Goal: Feedback & Contribution: Contribute content

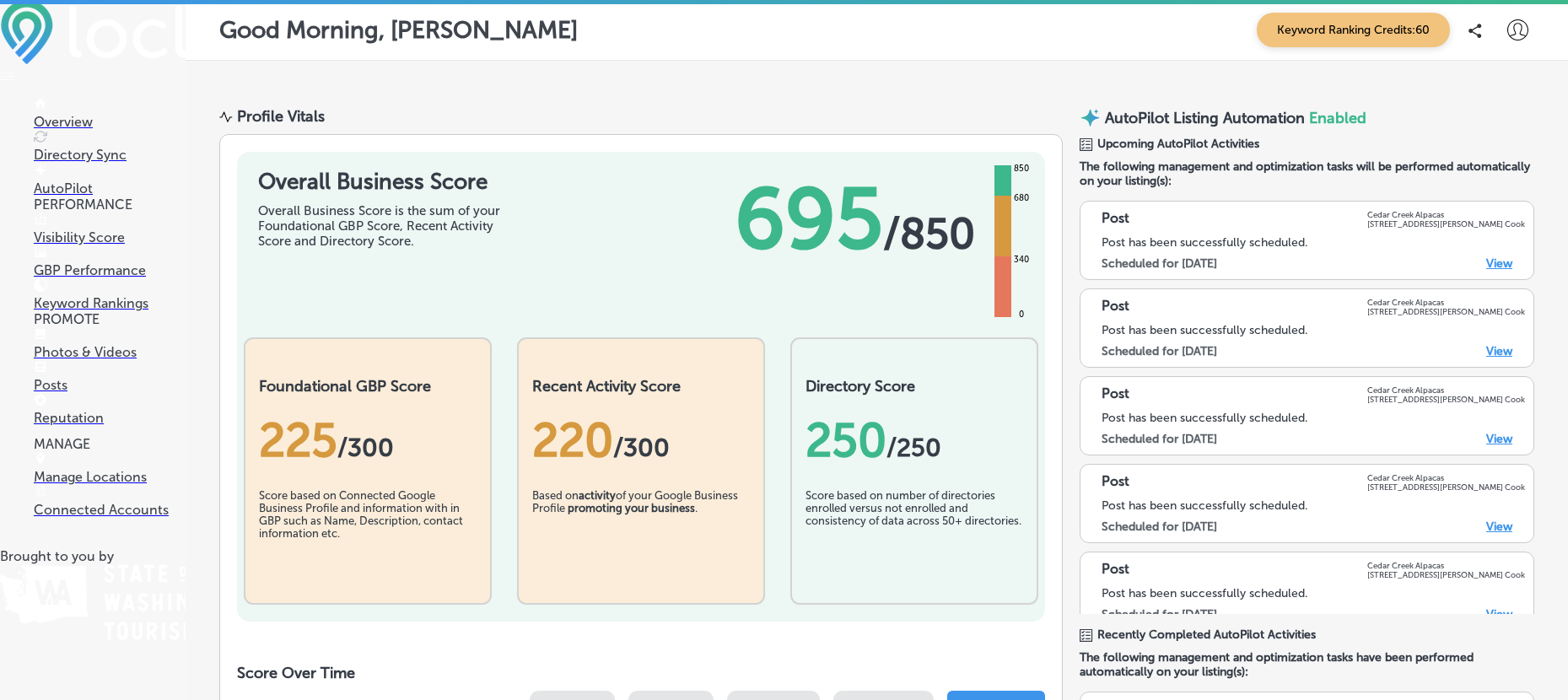
scroll to position [70, 0]
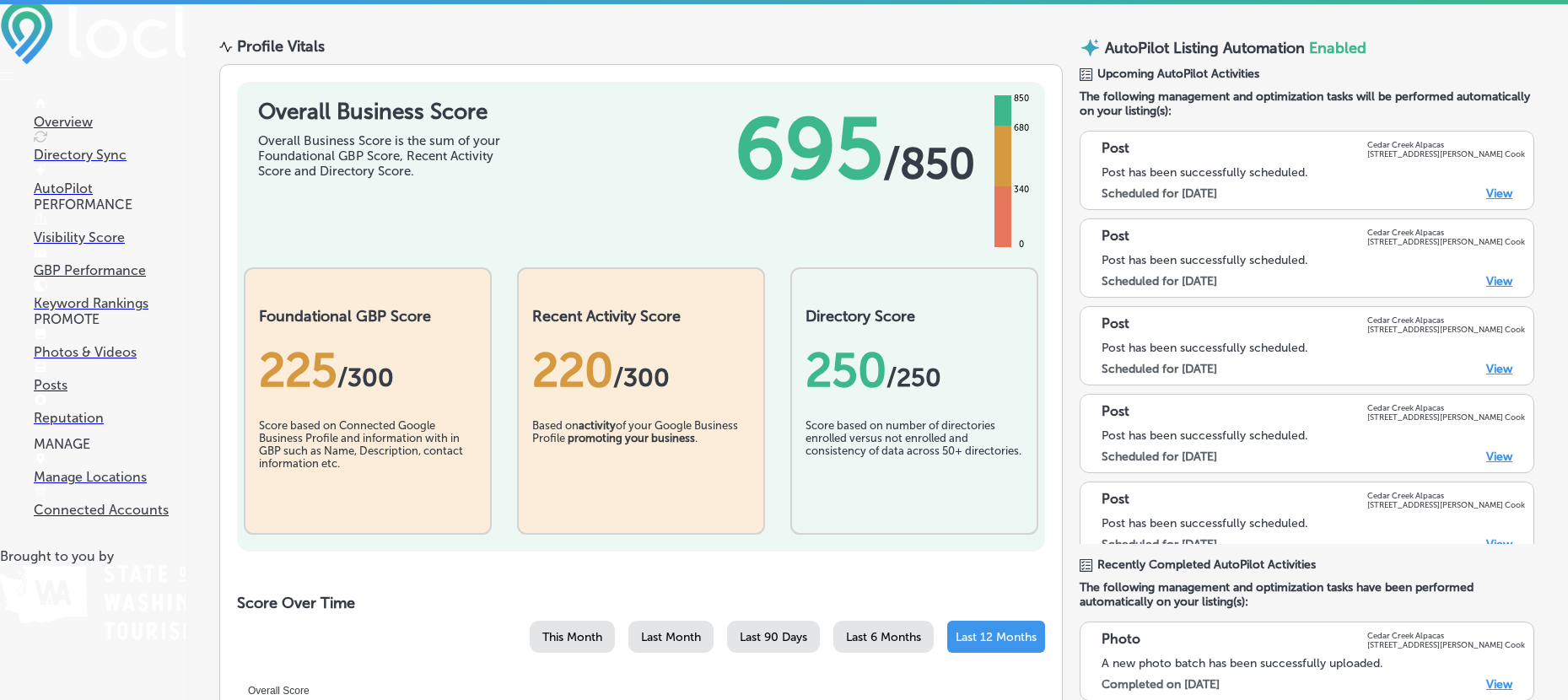
click at [54, 120] on p "Overview" at bounding box center [109, 122] width 152 height 16
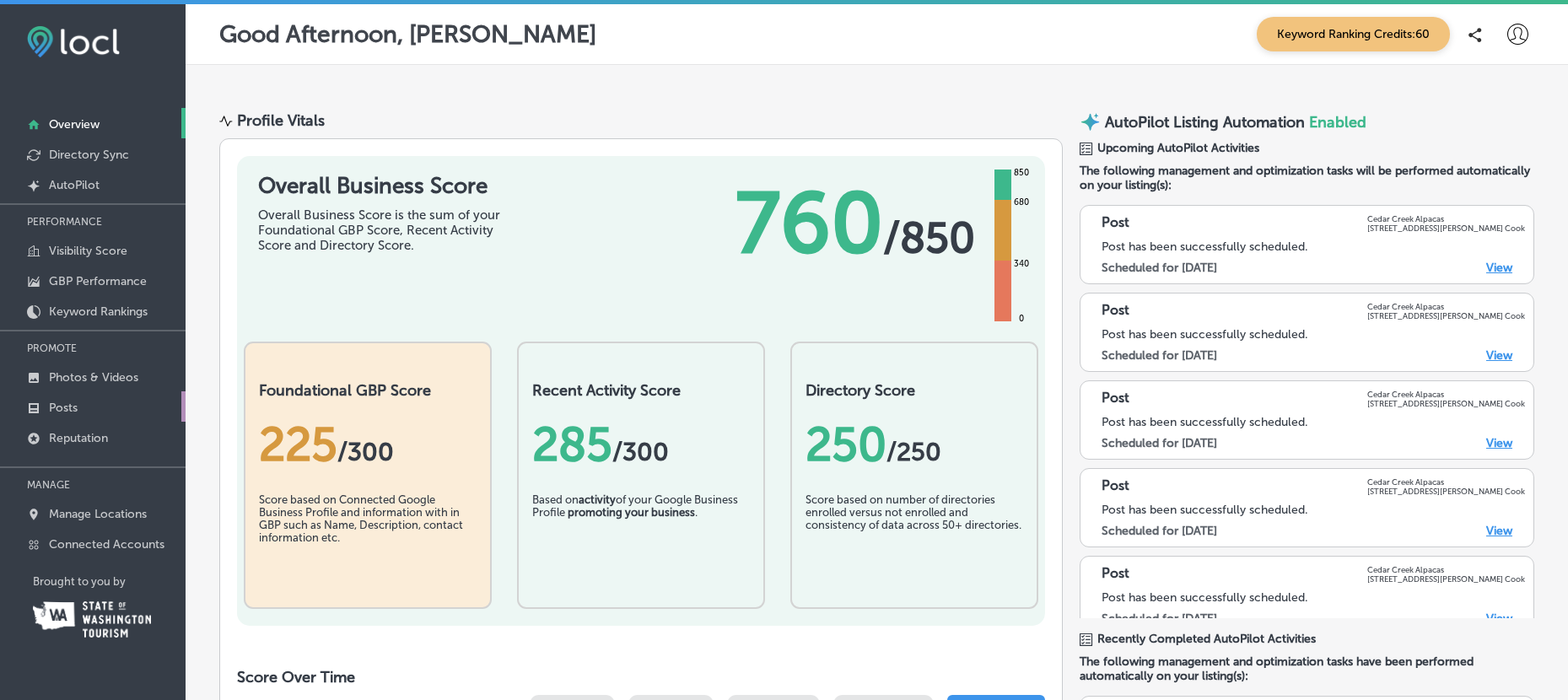
click at [58, 409] on p "Posts" at bounding box center [63, 408] width 29 height 14
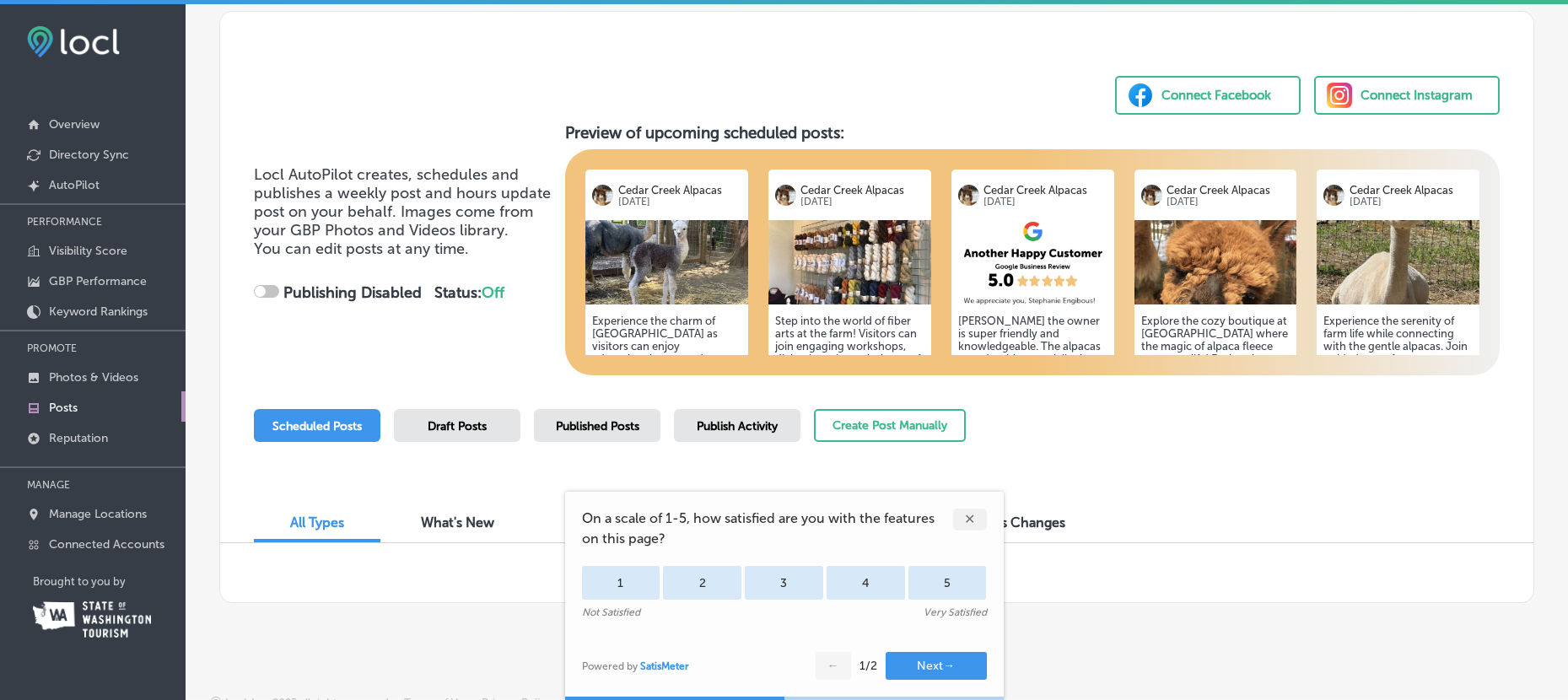
scroll to position [88, 0]
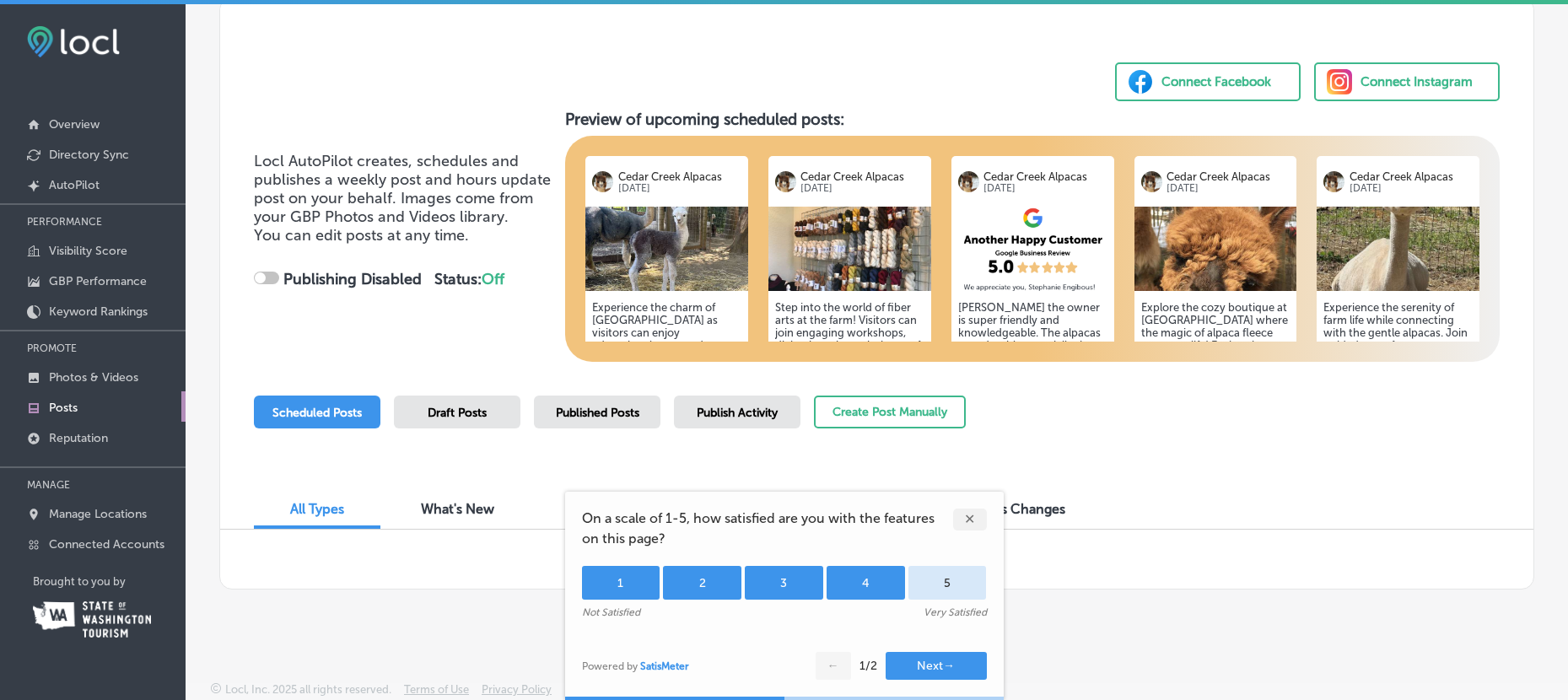
click at [882, 581] on div "4" at bounding box center [865, 582] width 78 height 33
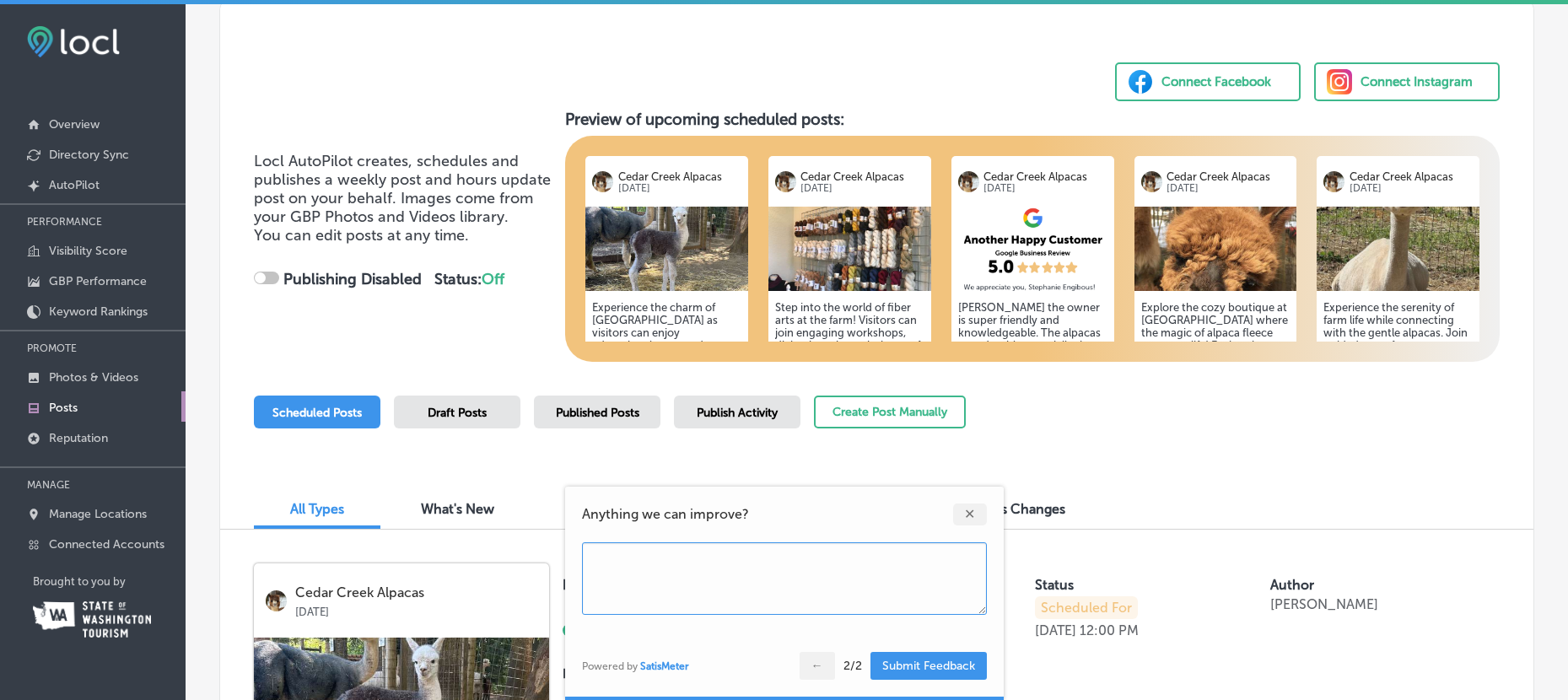
checkbox input "true"
click at [925, 666] on button "Submit Feedback" at bounding box center [929, 666] width 116 height 28
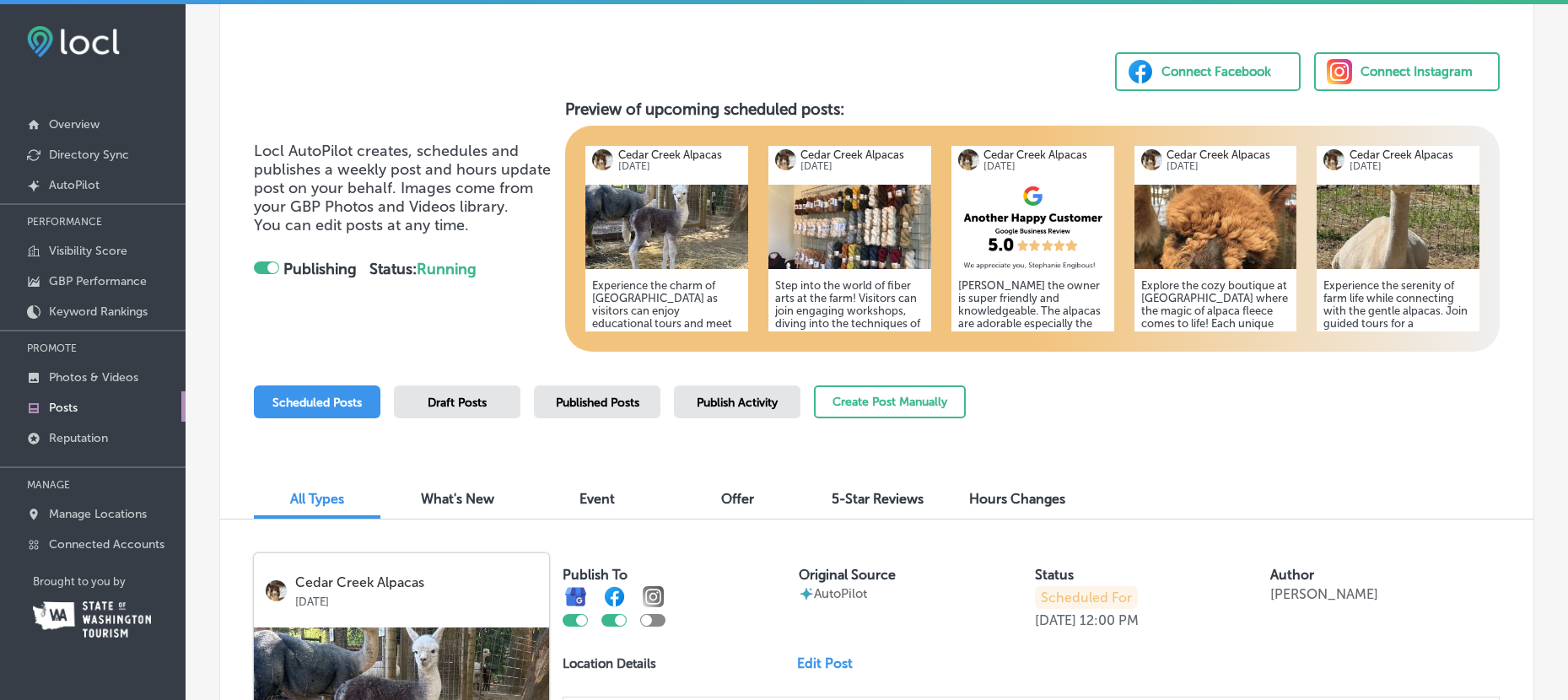
scroll to position [0, 0]
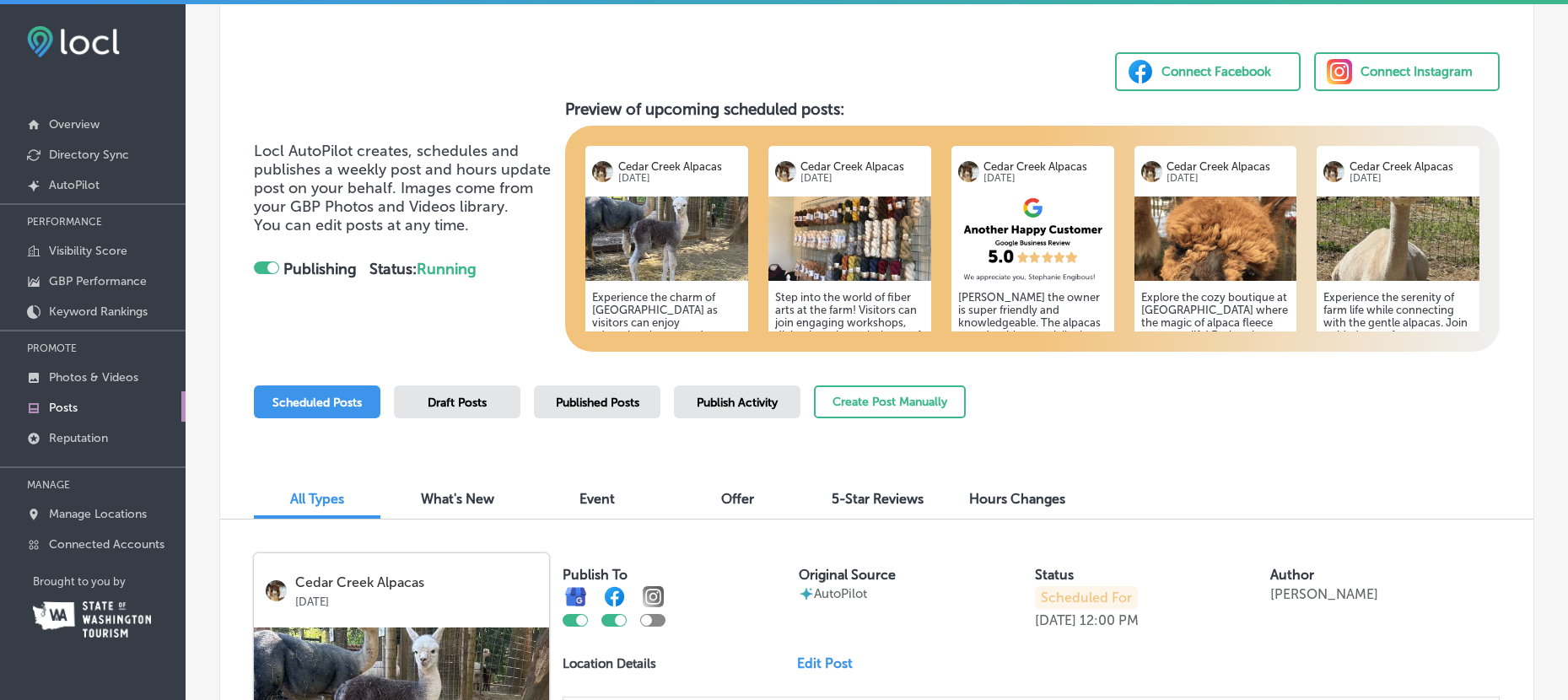
click at [595, 499] on span "Event" at bounding box center [597, 499] width 35 height 16
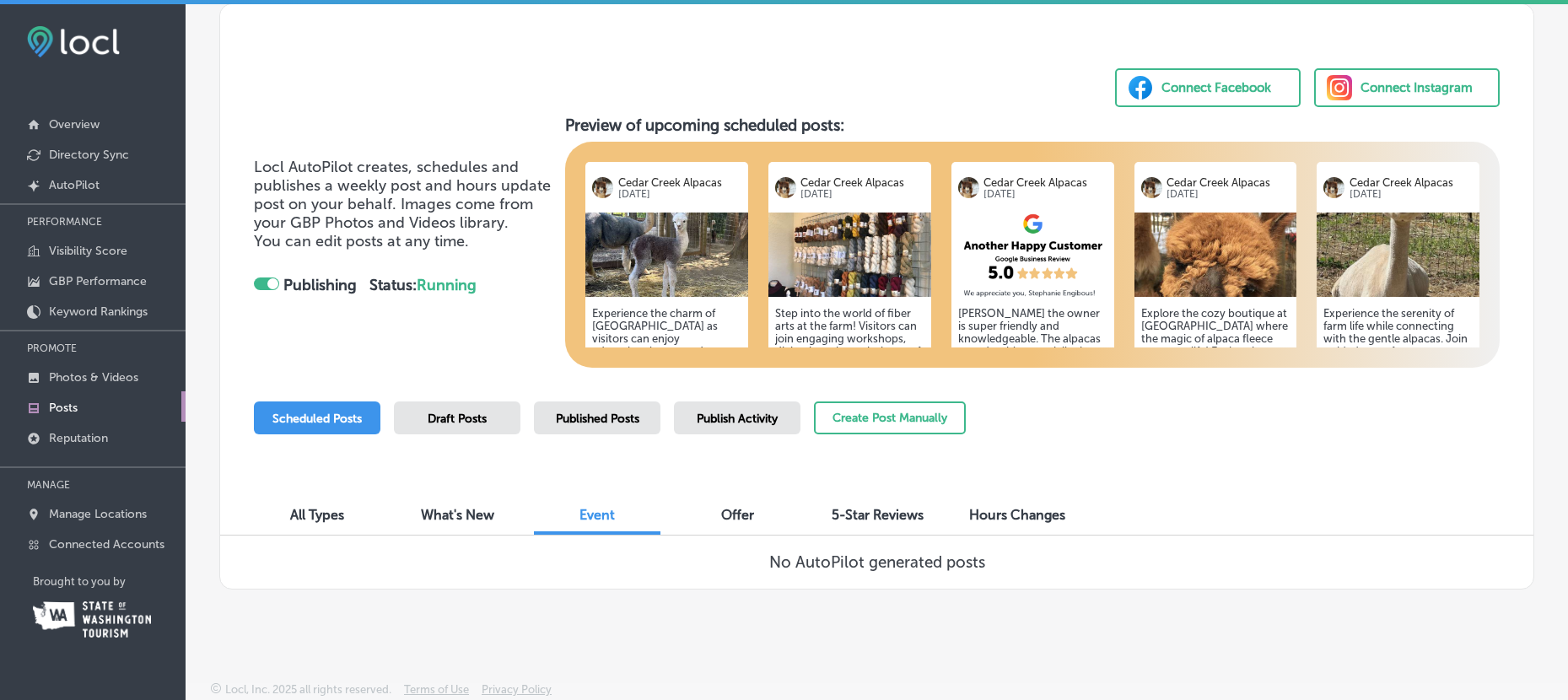
scroll to position [4, 0]
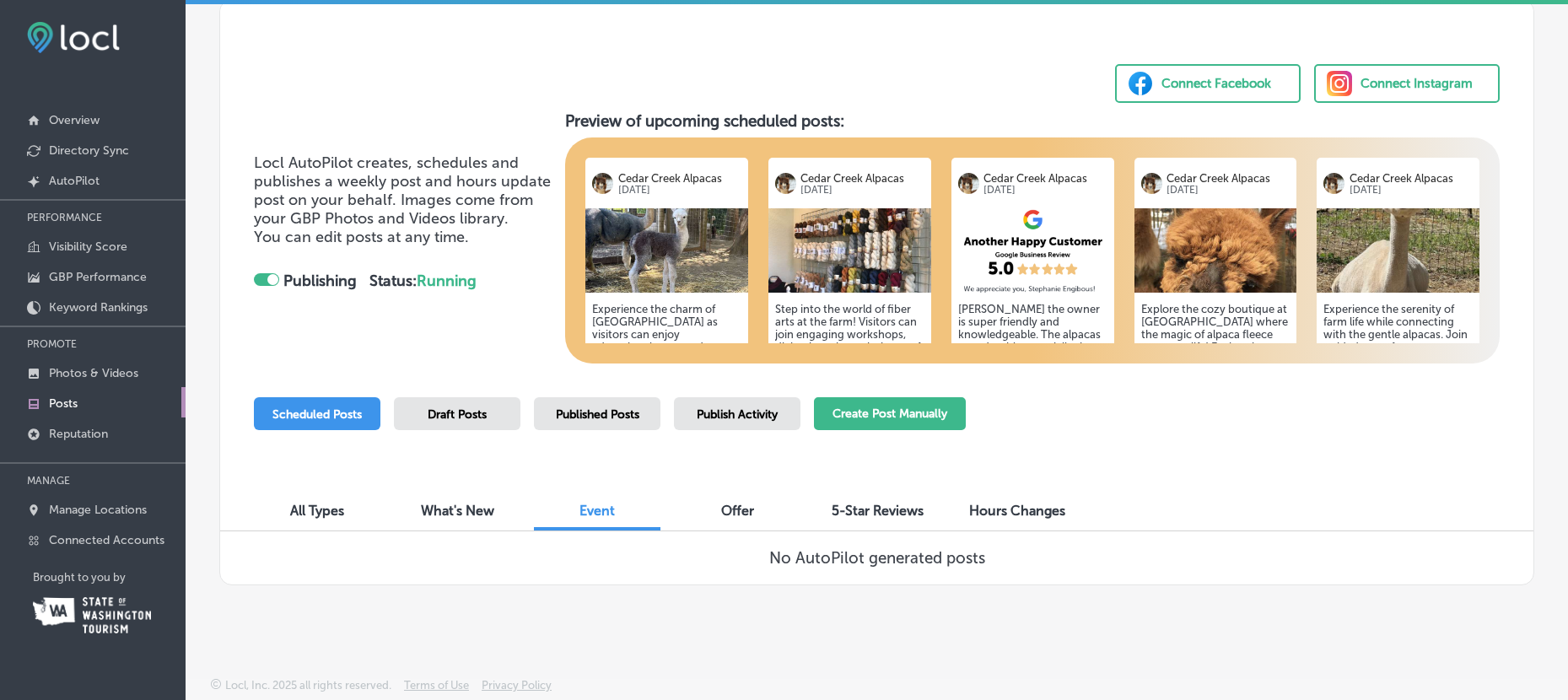
click at [888, 415] on button "Create Post Manually" at bounding box center [889, 413] width 152 height 32
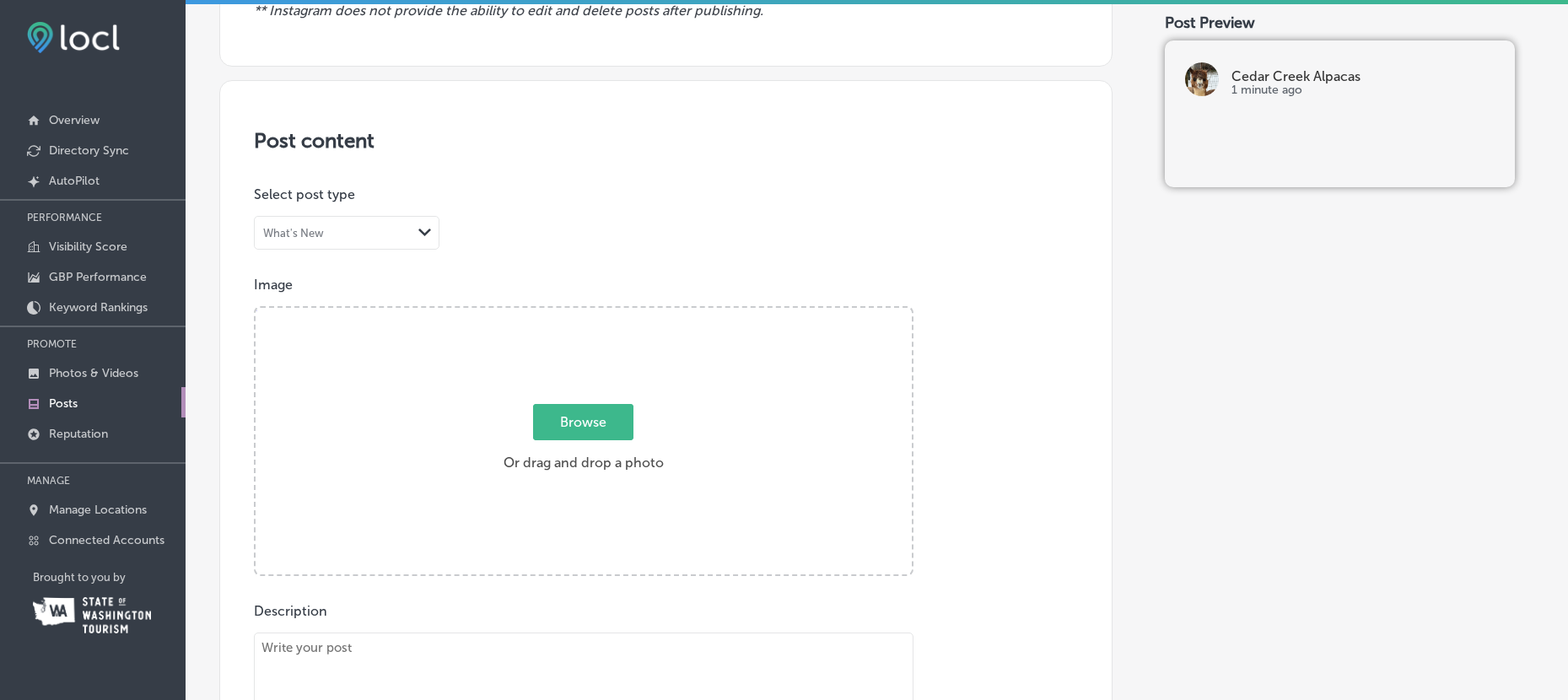
scroll to position [292, 0]
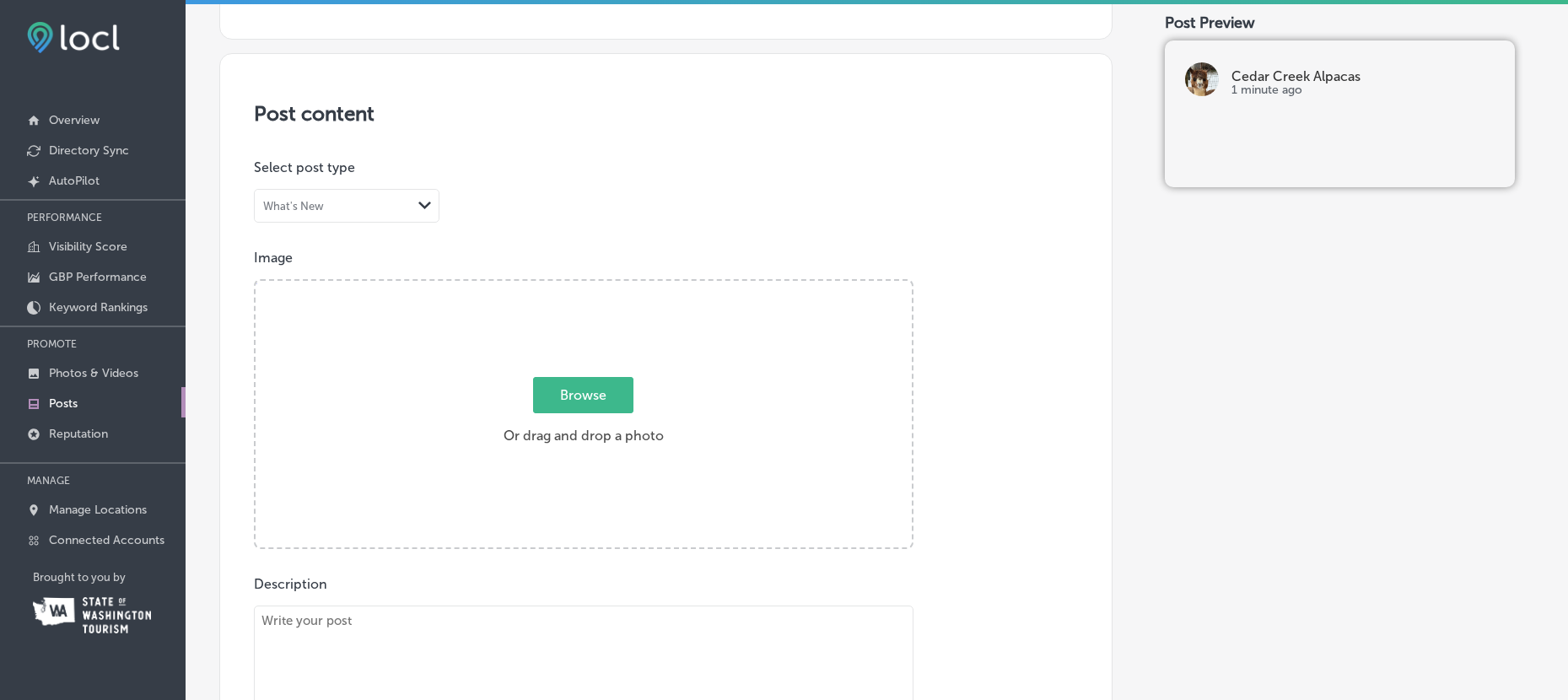
click at [428, 202] on polygon at bounding box center [424, 205] width 12 height 8
click at [289, 276] on label "Event" at bounding box center [282, 271] width 35 height 16
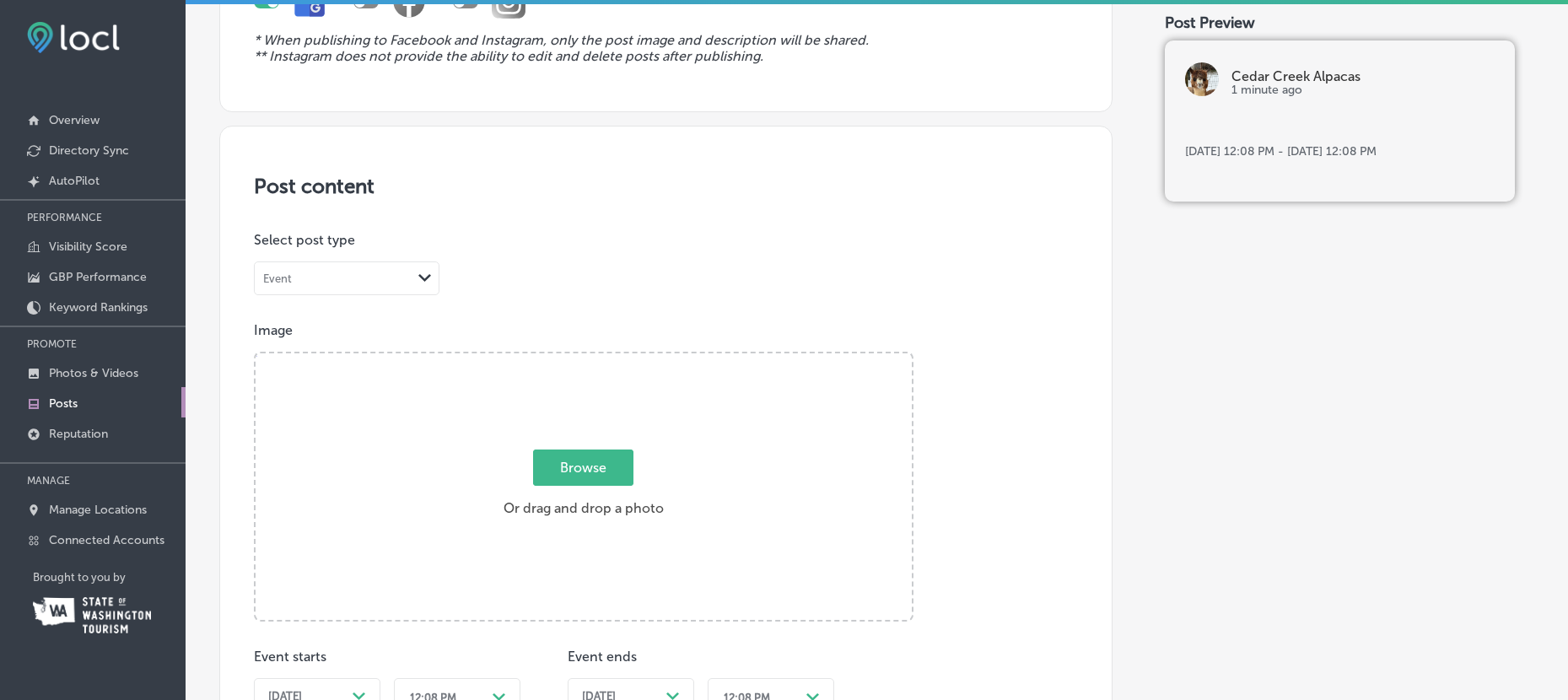
scroll to position [221, 0]
click at [567, 463] on span "Browse" at bounding box center [583, 465] width 100 height 36
click at [567, 357] on input "Browse Or drag and drop a photo" at bounding box center [583, 354] width 656 height 5
type input "C:\fakepath\cedar creek fall ad 9-25.jpeg"
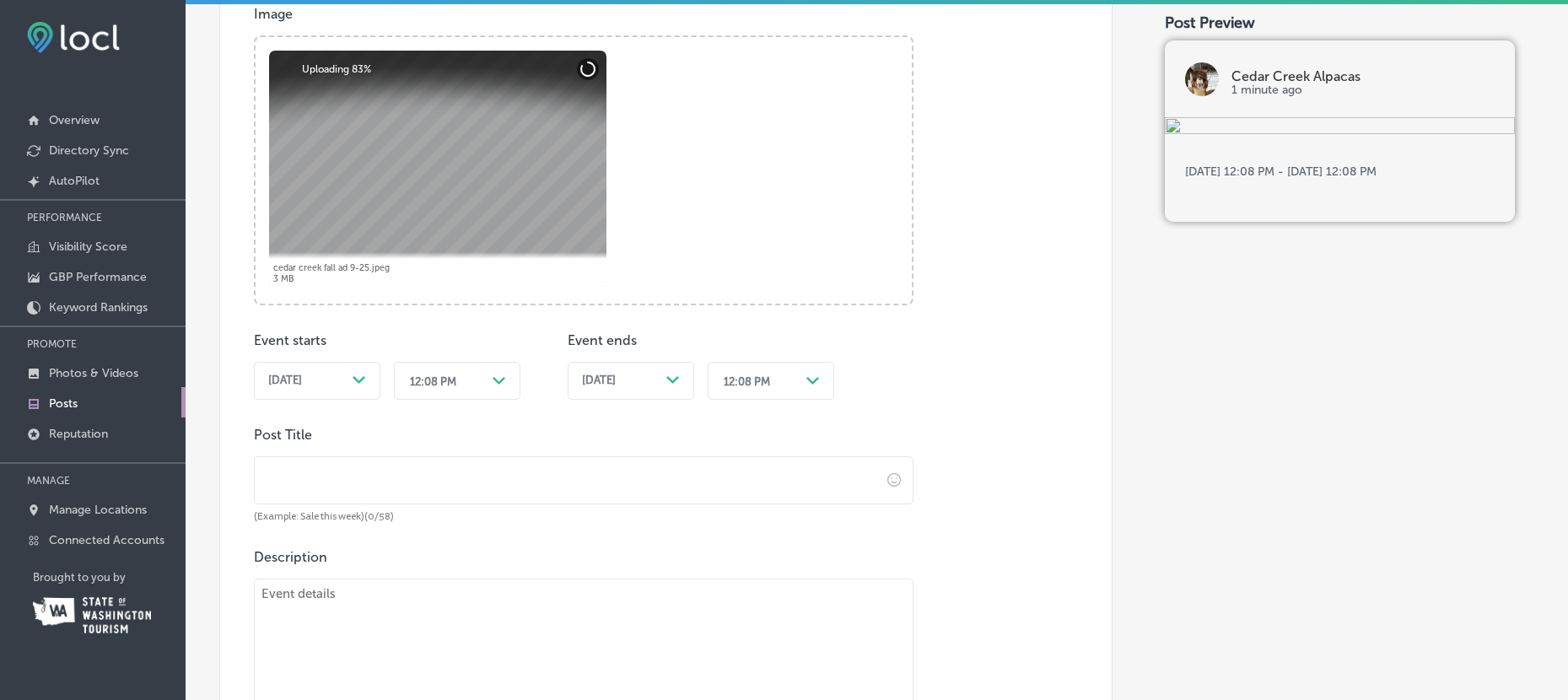
scroll to position [543, 0]
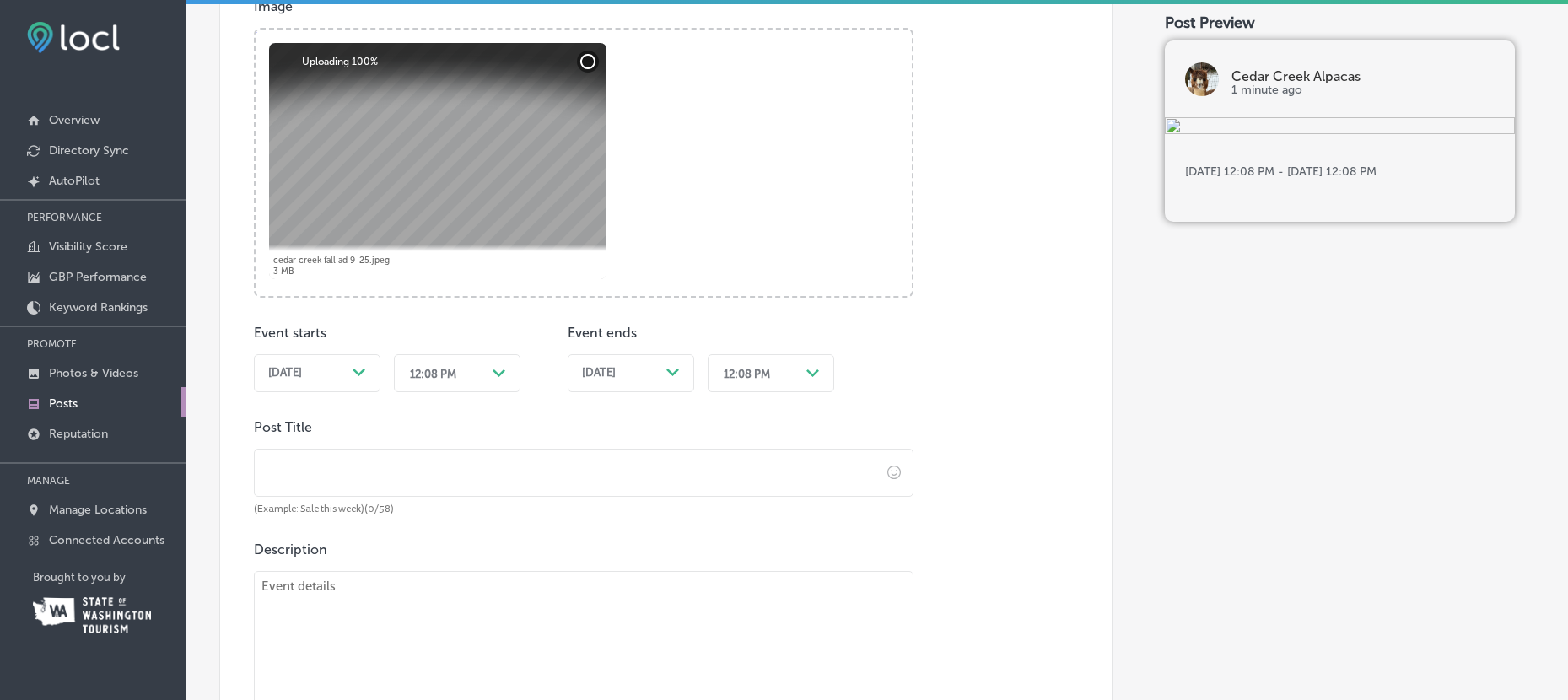
click at [285, 462] on input "text" at bounding box center [567, 473] width 625 height 47
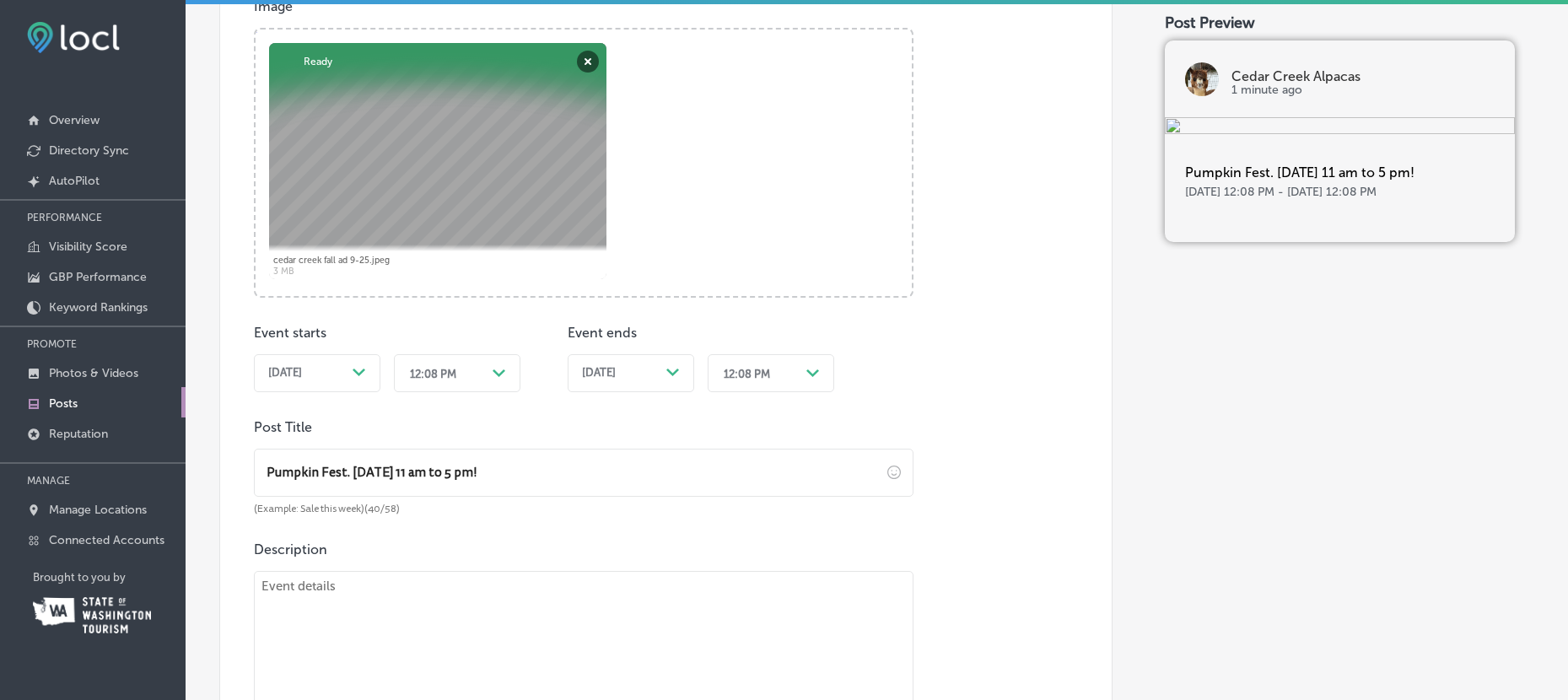
type input "Pumpkin Fest. [DATE] 11 am to 5 pm!"
click at [356, 372] on icon "Path Created with Sketch." at bounding box center [358, 372] width 12 height 8
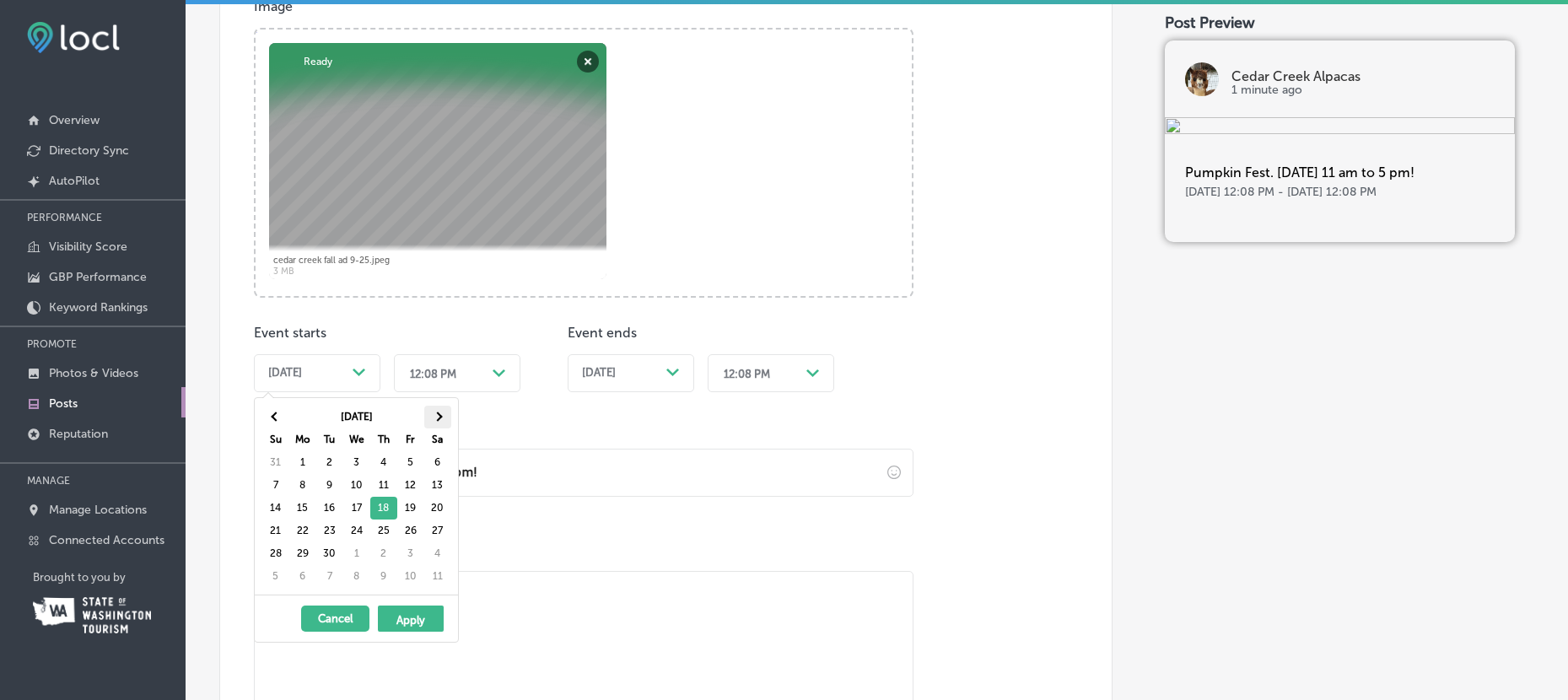
click at [443, 415] on th at bounding box center [437, 417] width 27 height 23
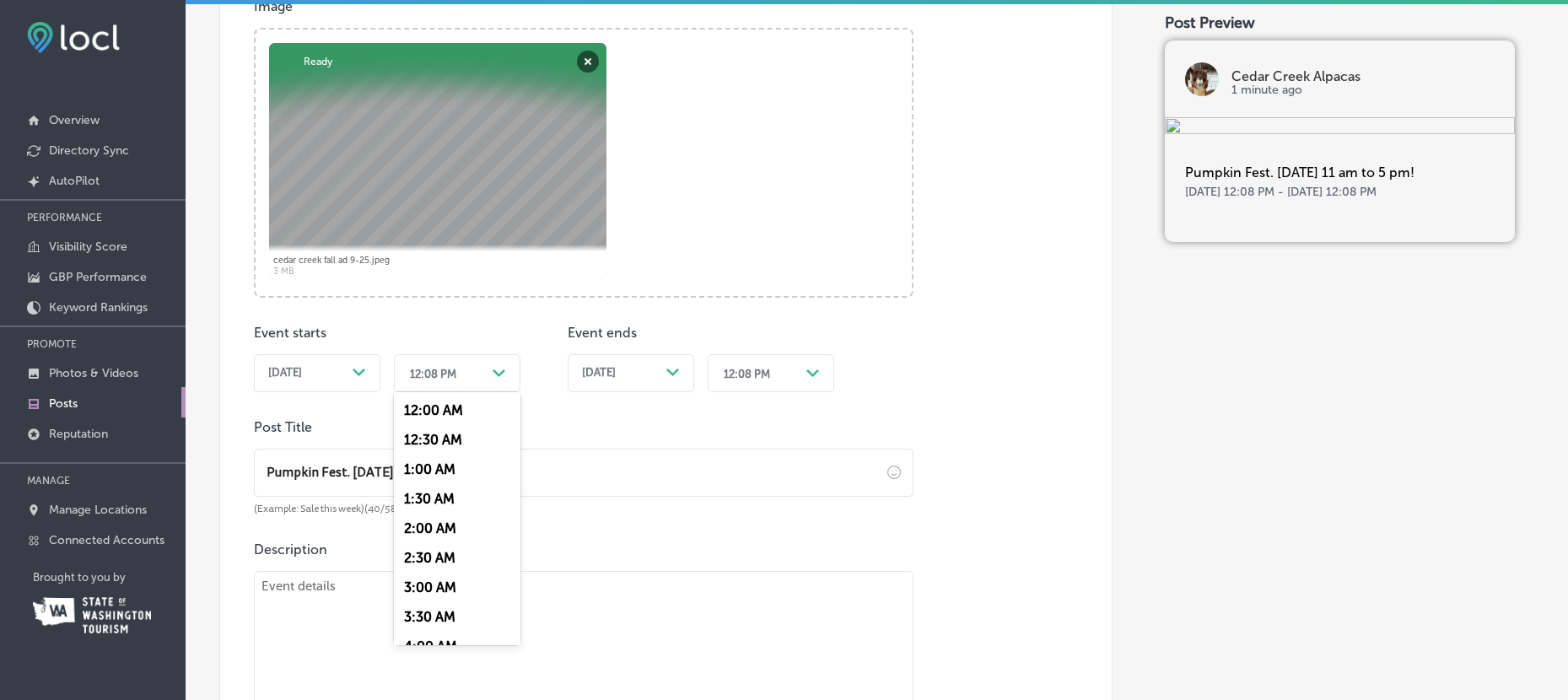
click at [495, 370] on polygon at bounding box center [499, 372] width 12 height 8
click at [451, 597] on div "11:00 AM" at bounding box center [457, 595] width 126 height 30
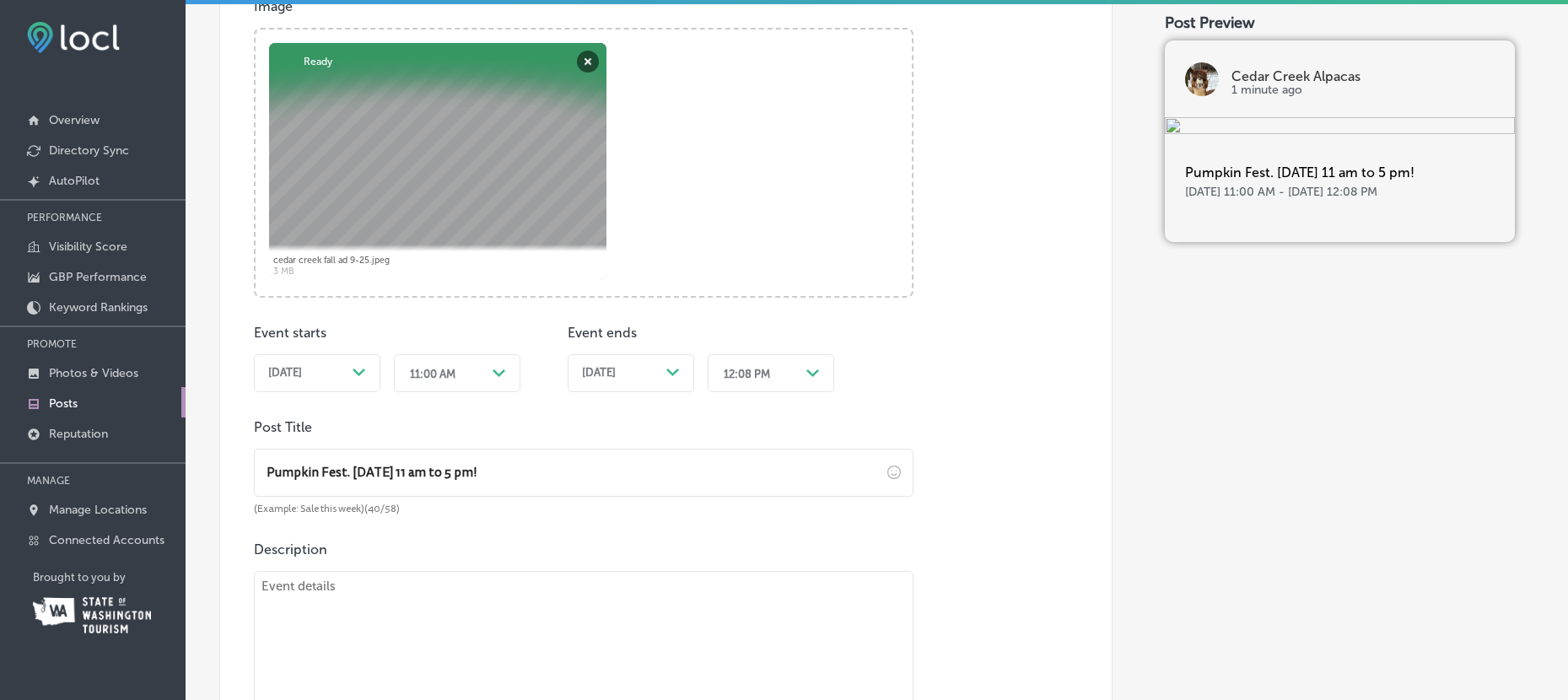
click at [668, 371] on icon "Path Created with Sketch." at bounding box center [672, 372] width 12 height 8
click at [812, 372] on polygon at bounding box center [813, 372] width 12 height 8
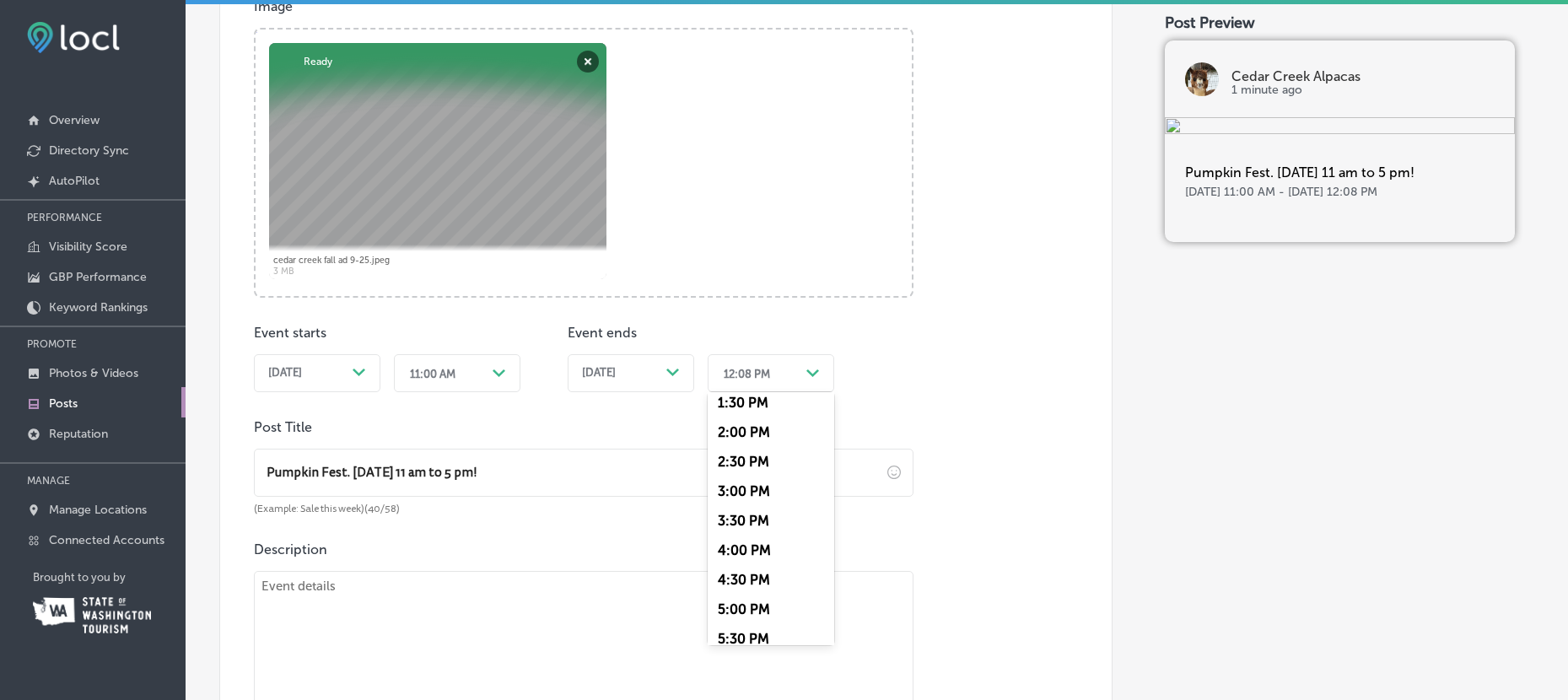
scroll to position [819, 0]
click at [763, 589] on div "5:00 PM" at bounding box center [770, 595] width 126 height 30
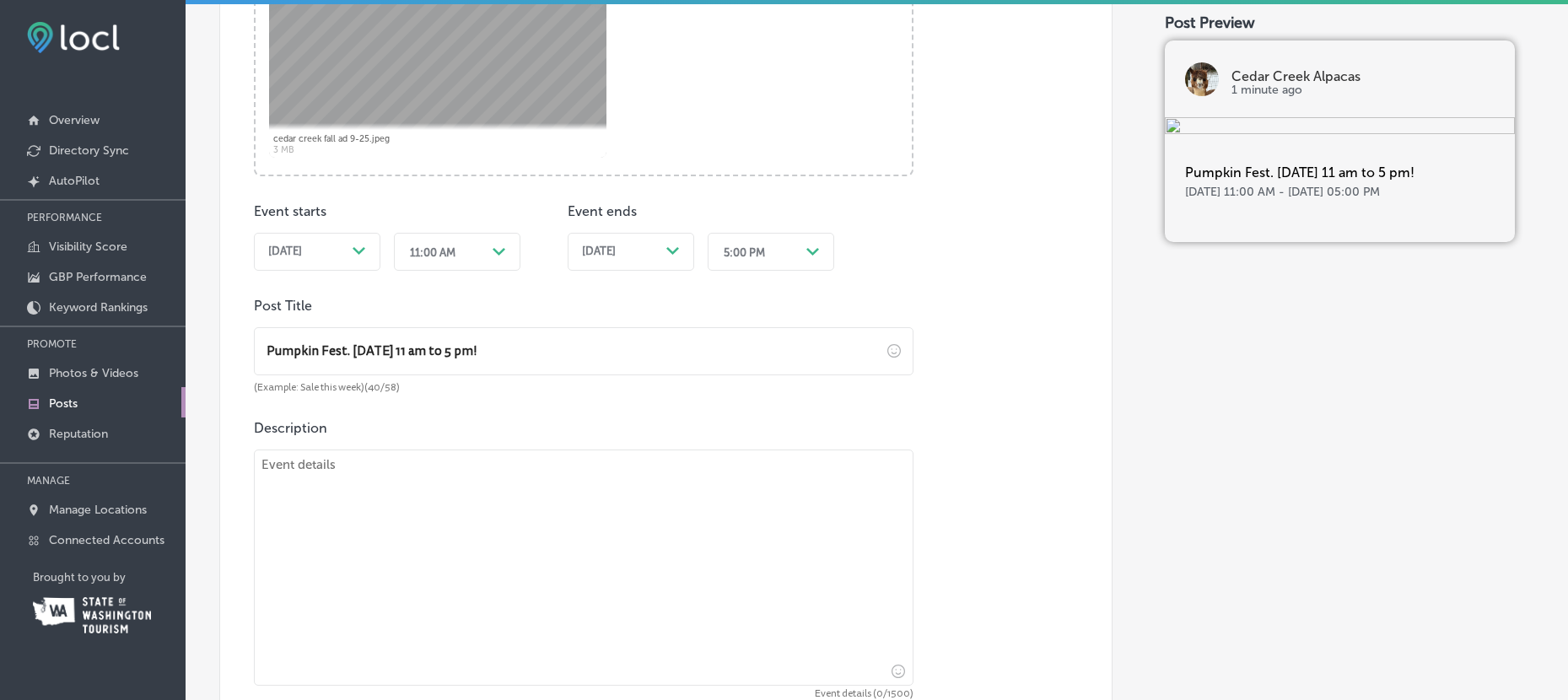
scroll to position [662, 0]
click at [313, 497] on textarea at bounding box center [583, 570] width 660 height 236
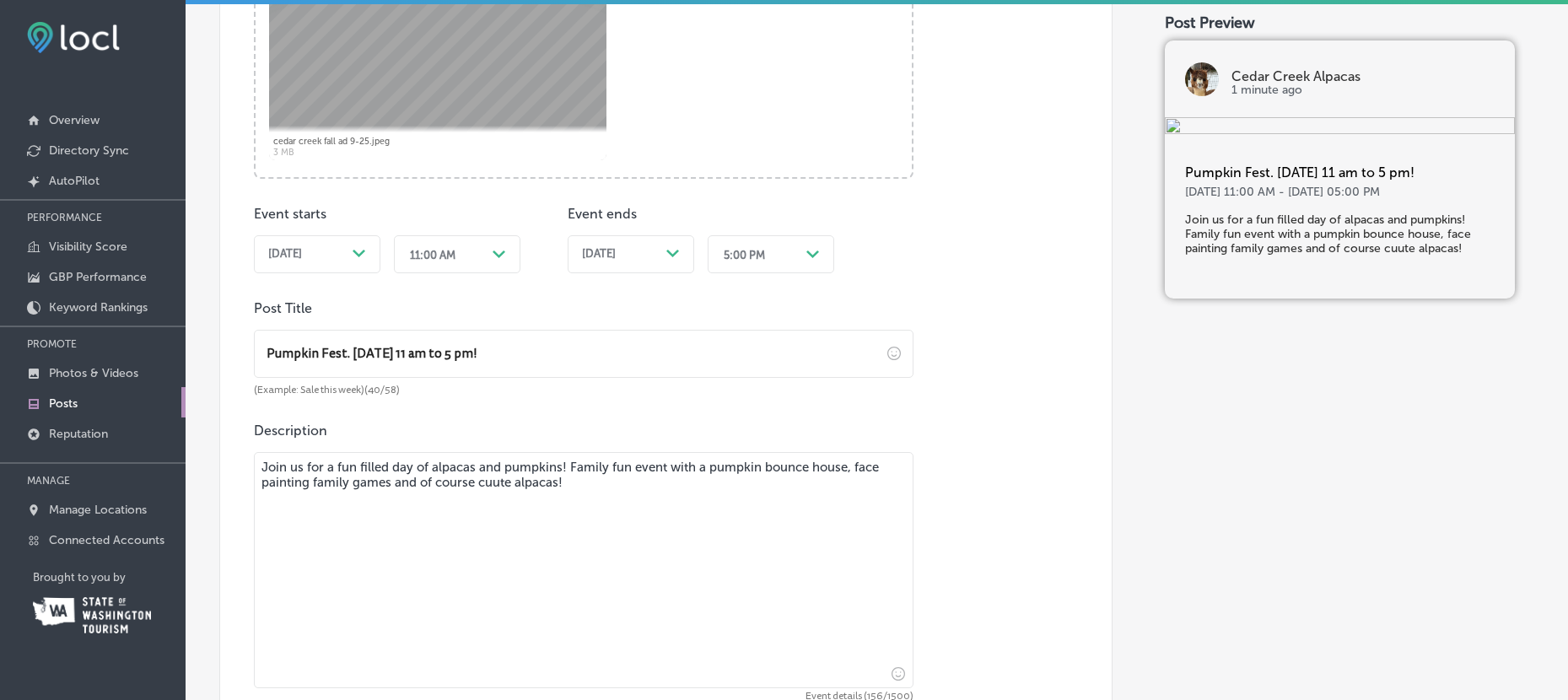
click at [492, 482] on textarea "Join us for a fun filled day of alpacas and pumpkins! Family fun event with a p…" at bounding box center [583, 570] width 660 height 236
click at [565, 480] on textarea "Join us for a fun filled day of alpacas and pumpkins! Family fun event with a p…" at bounding box center [583, 570] width 660 height 236
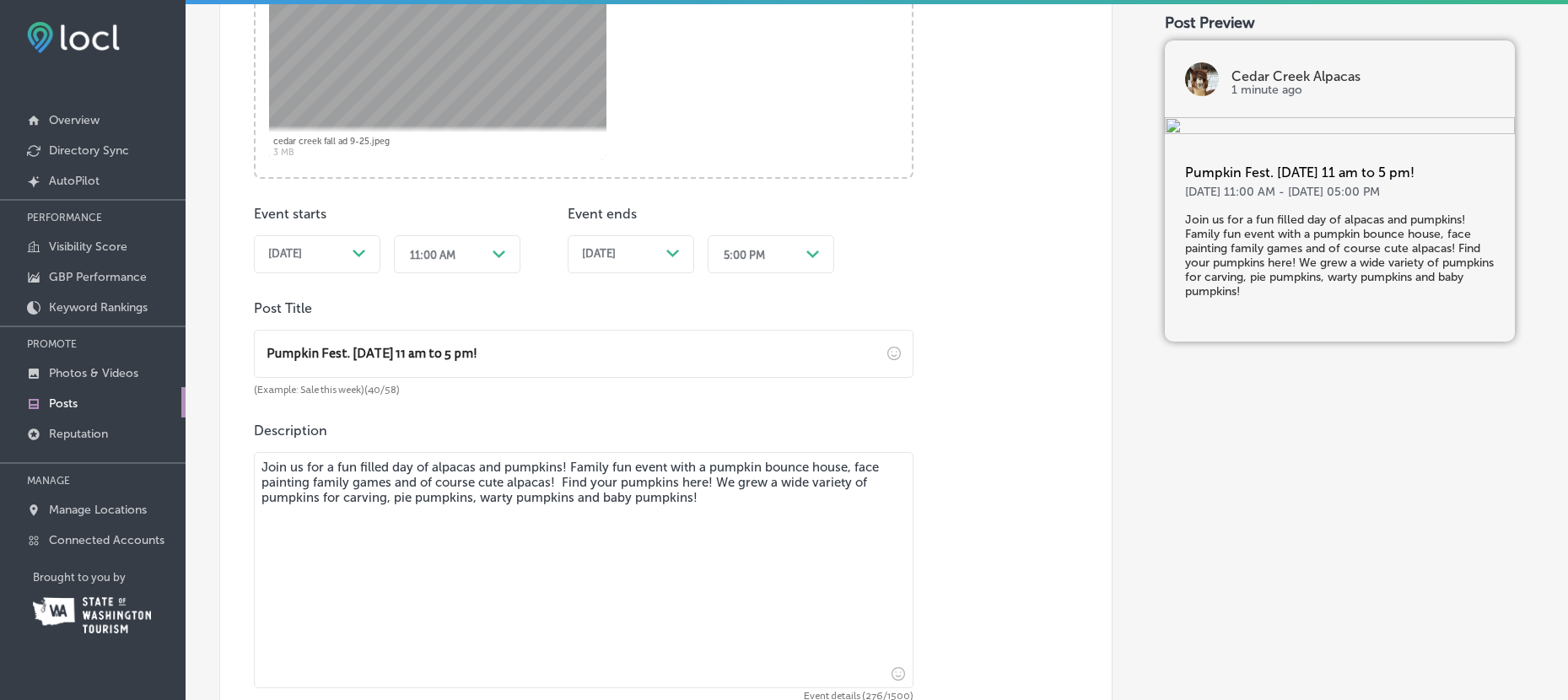
click at [725, 495] on textarea "Join us for a fun filled day of alpacas and pumpkins! Family fun event with a p…" at bounding box center [583, 570] width 660 height 236
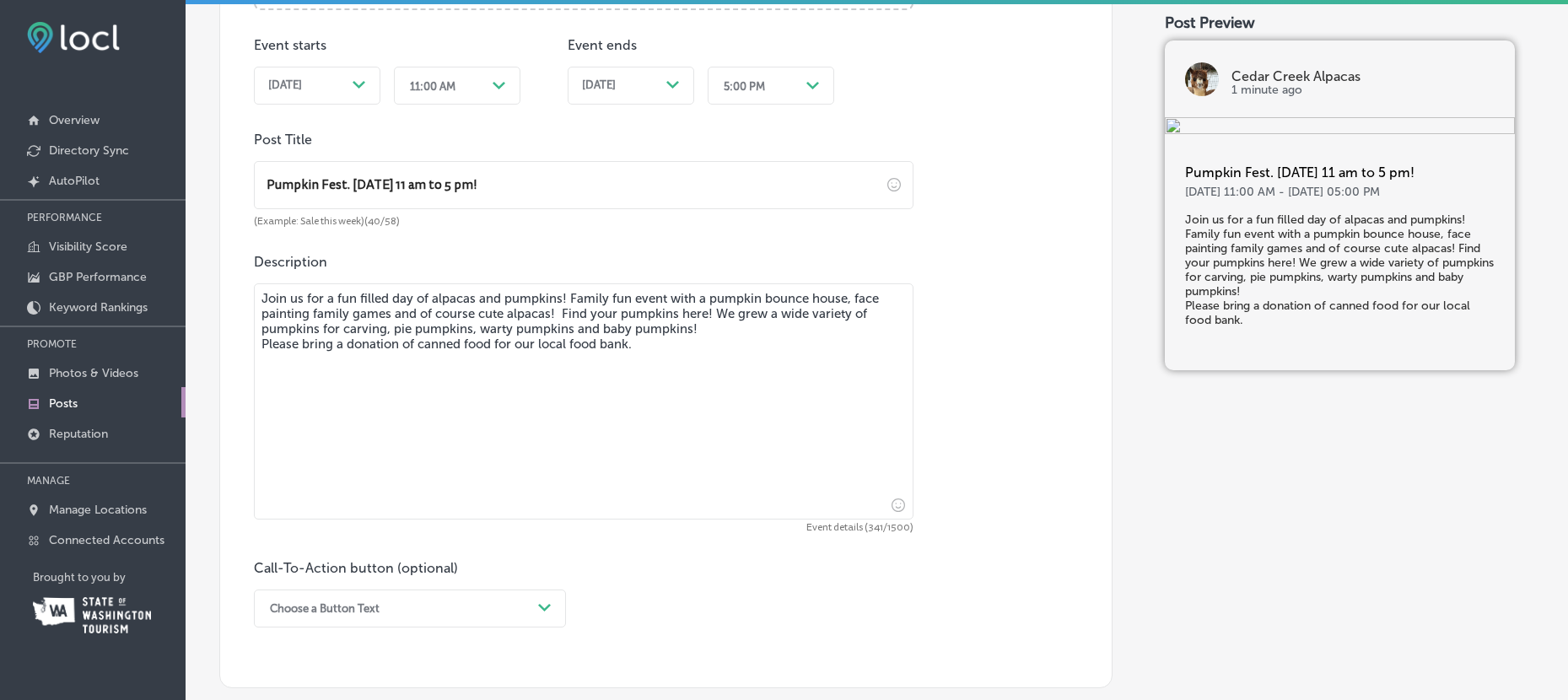
scroll to position [840, 0]
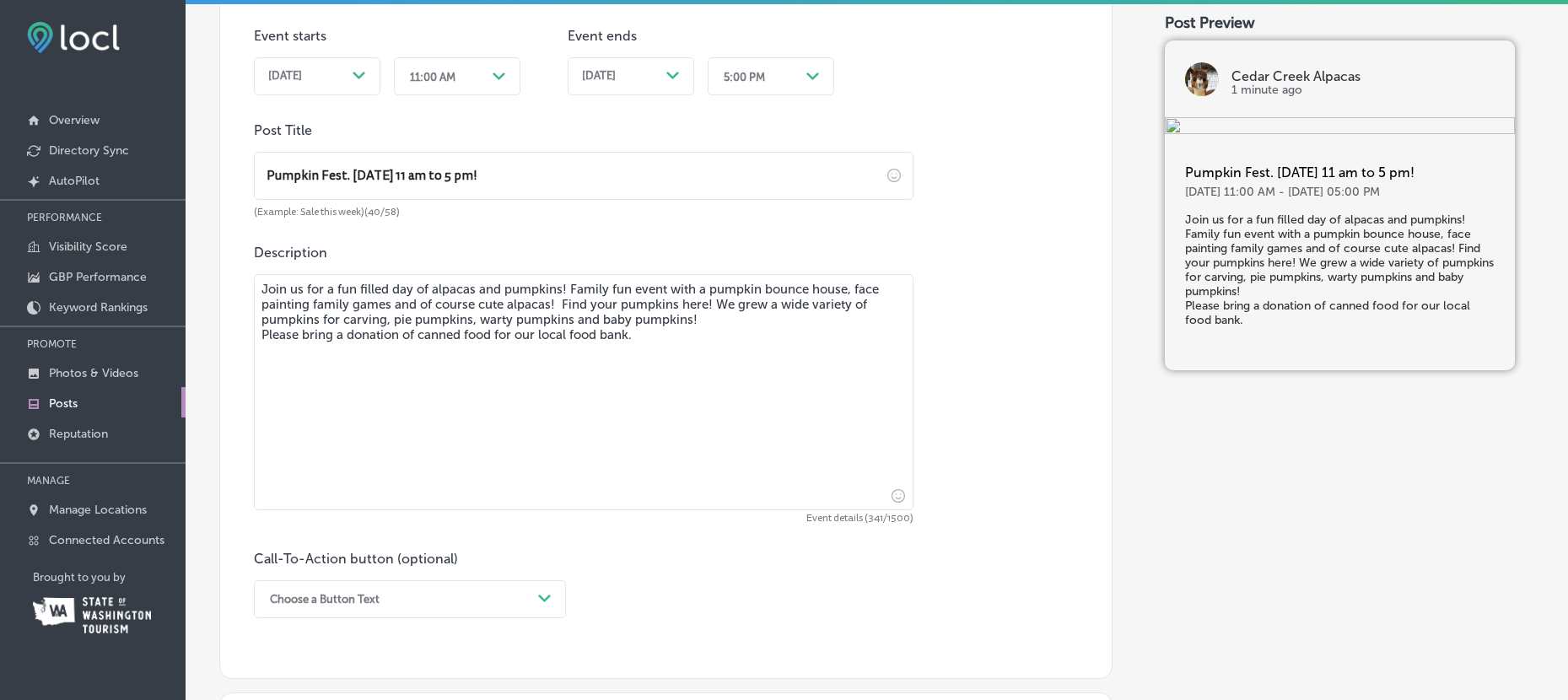
type textarea "Join us for a fun filled day of alpacas and pumpkins! Family fun event with a p…"
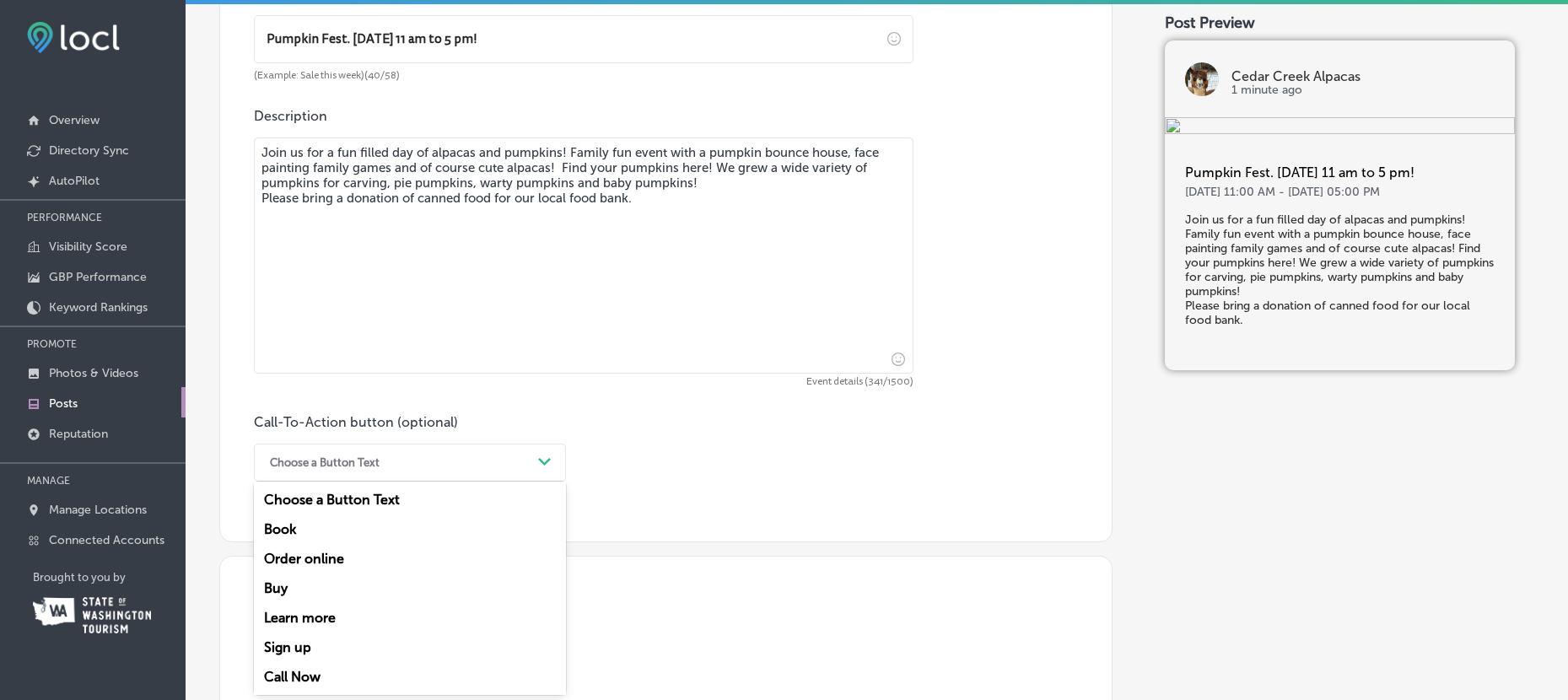
click at [551, 481] on div "option Buy focused, 4 of 7. 7 results available. Use Up and Down to choose opti…" at bounding box center [409, 462] width 312 height 38
click at [289, 675] on div "Call Now" at bounding box center [409, 677] width 312 height 30
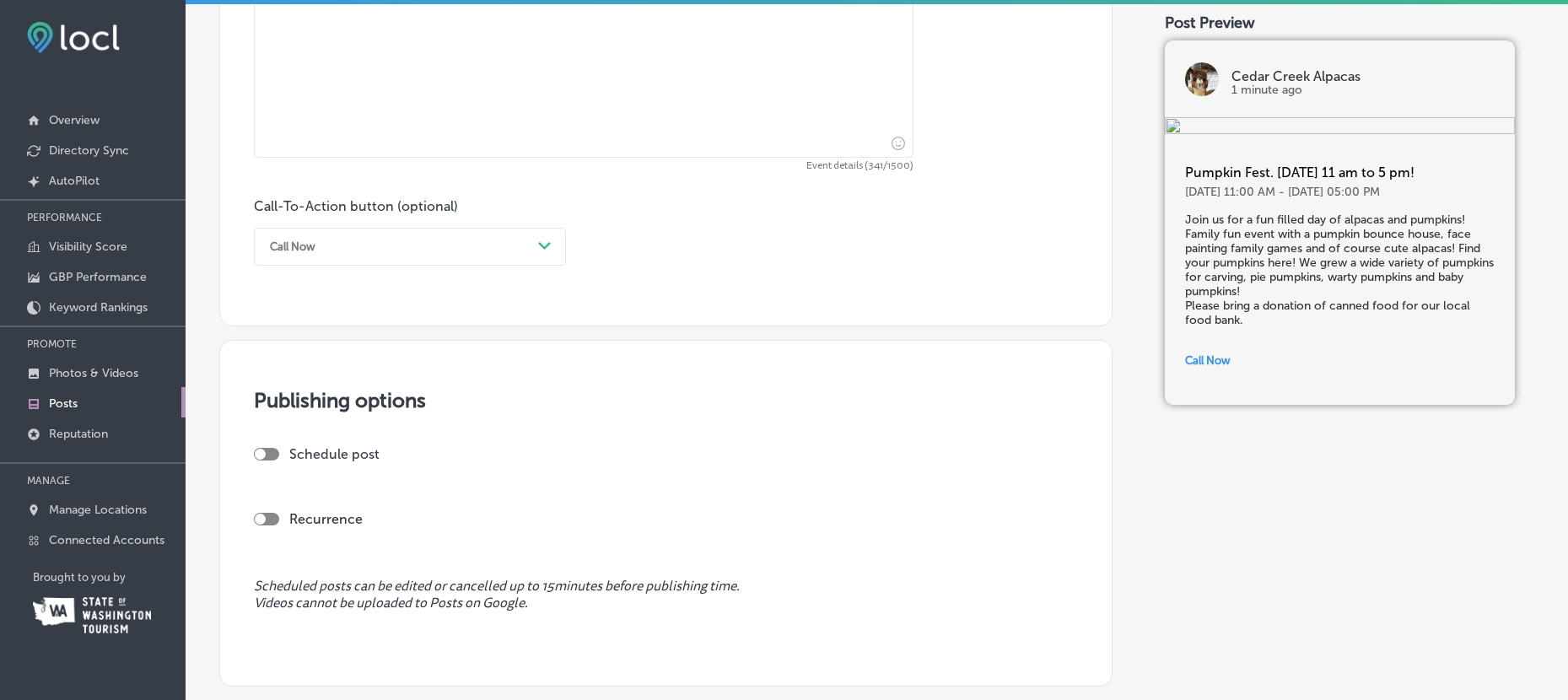
scroll to position [1194, 0]
click at [263, 453] on div at bounding box center [260, 452] width 11 height 11
checkbox input "true"
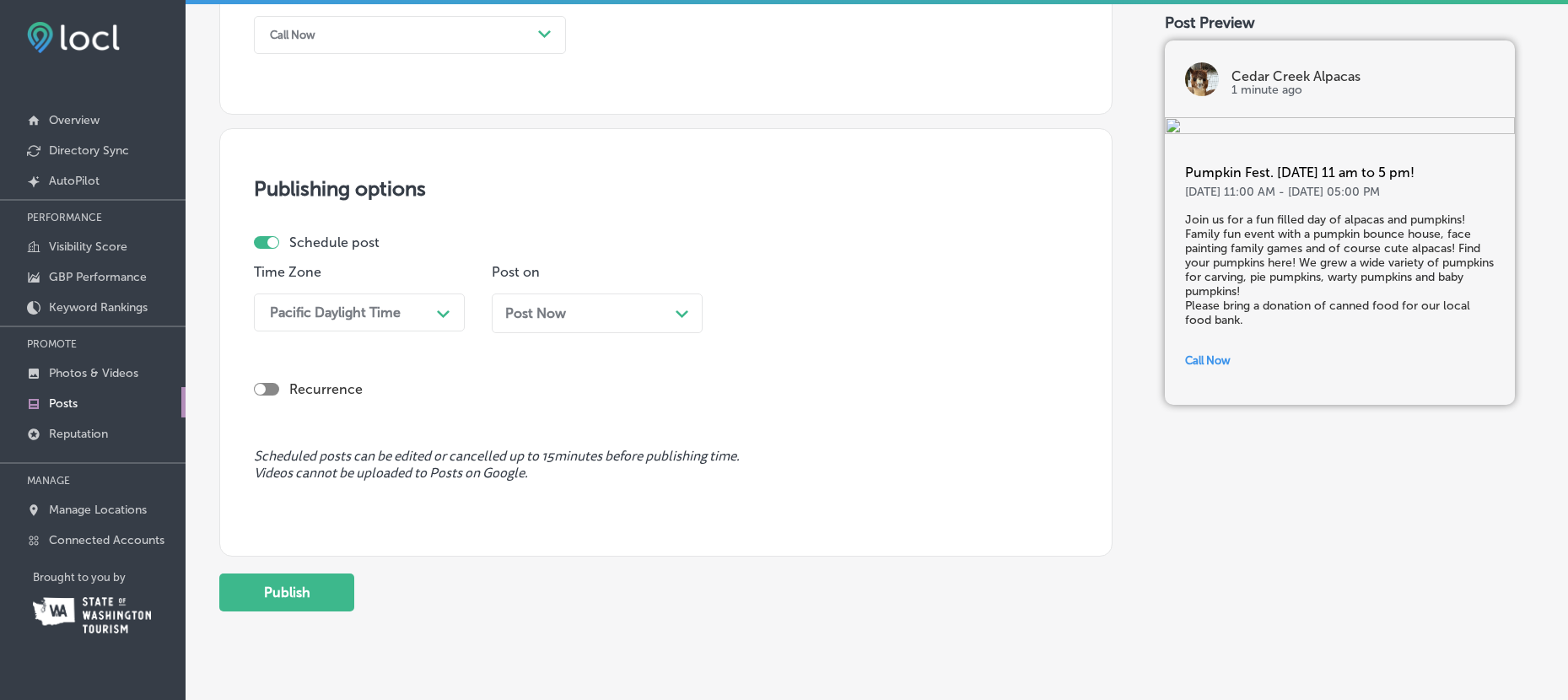
scroll to position [1444, 0]
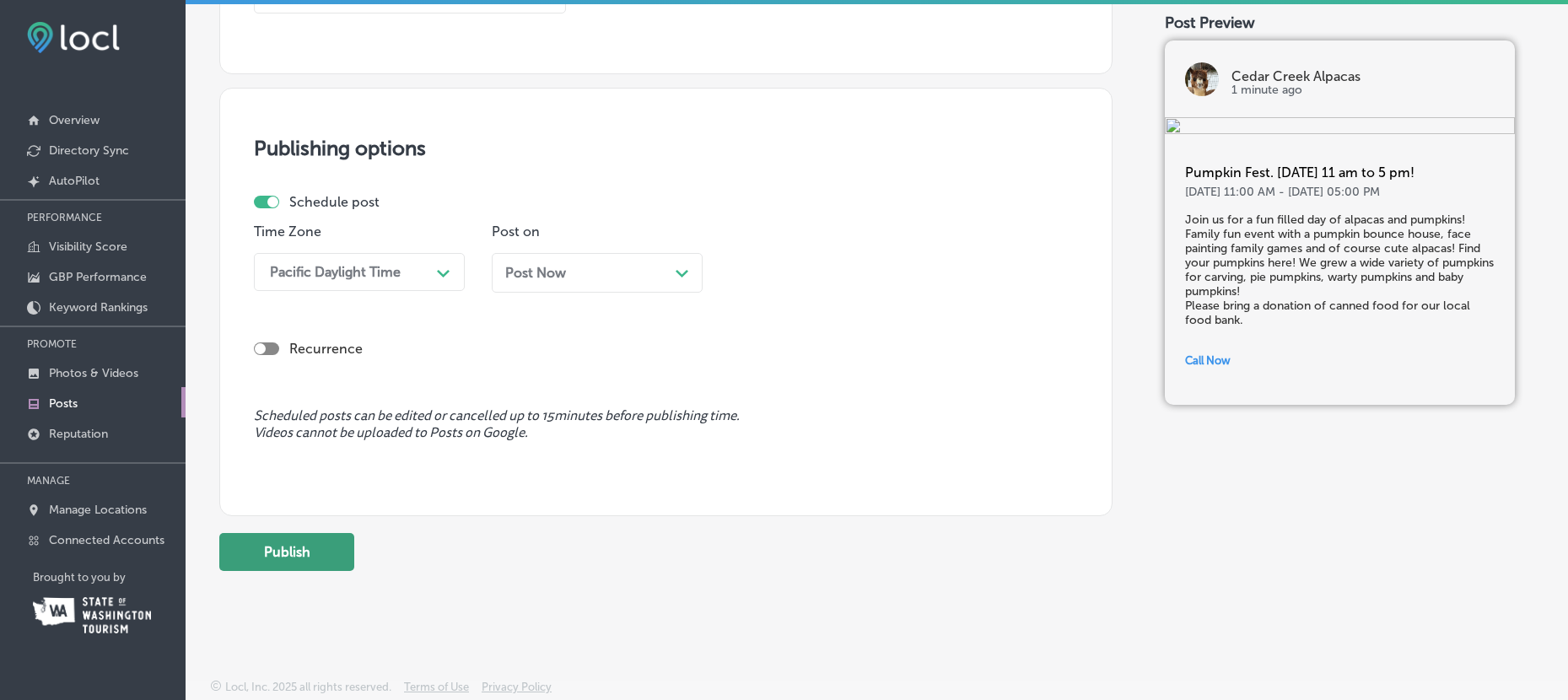
click at [280, 544] on button "Publish" at bounding box center [287, 552] width 135 height 38
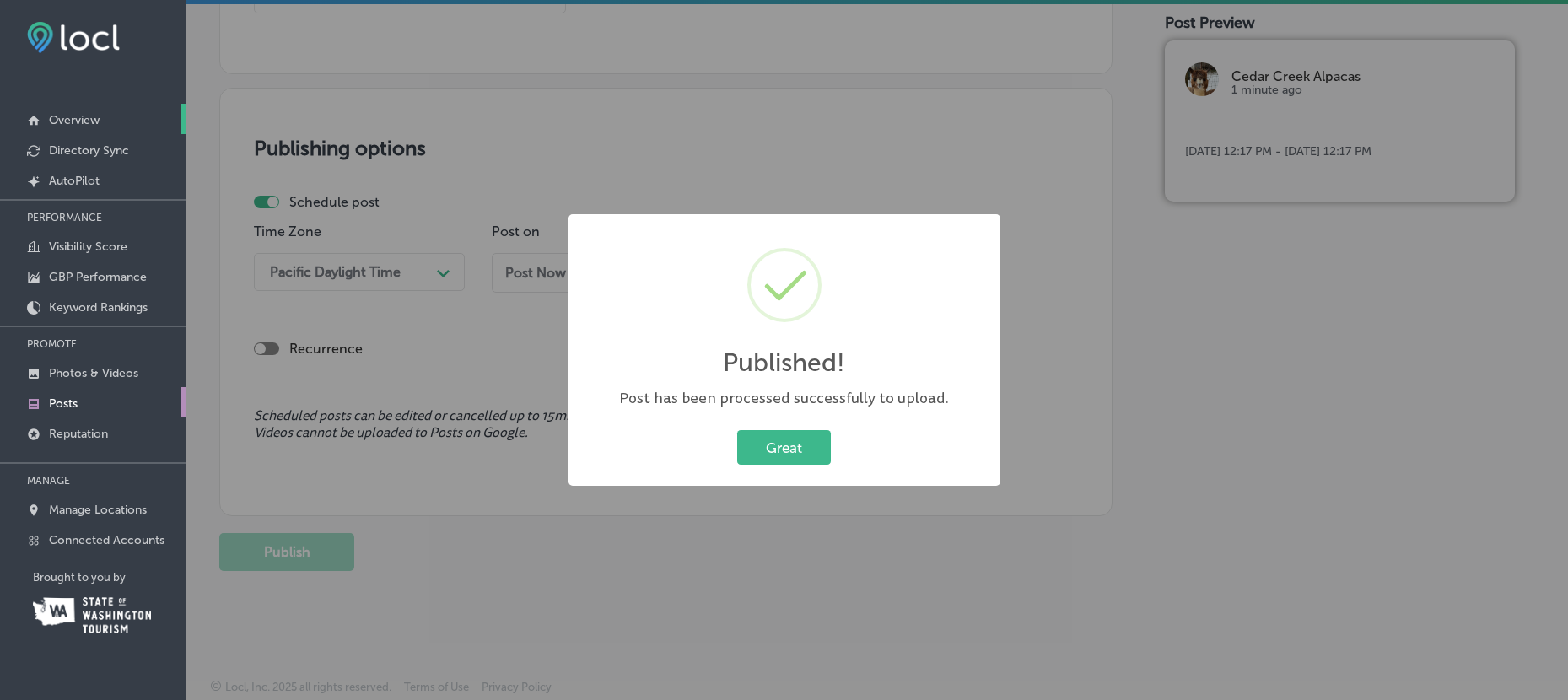
click at [58, 116] on p "Overview" at bounding box center [75, 120] width 51 height 14
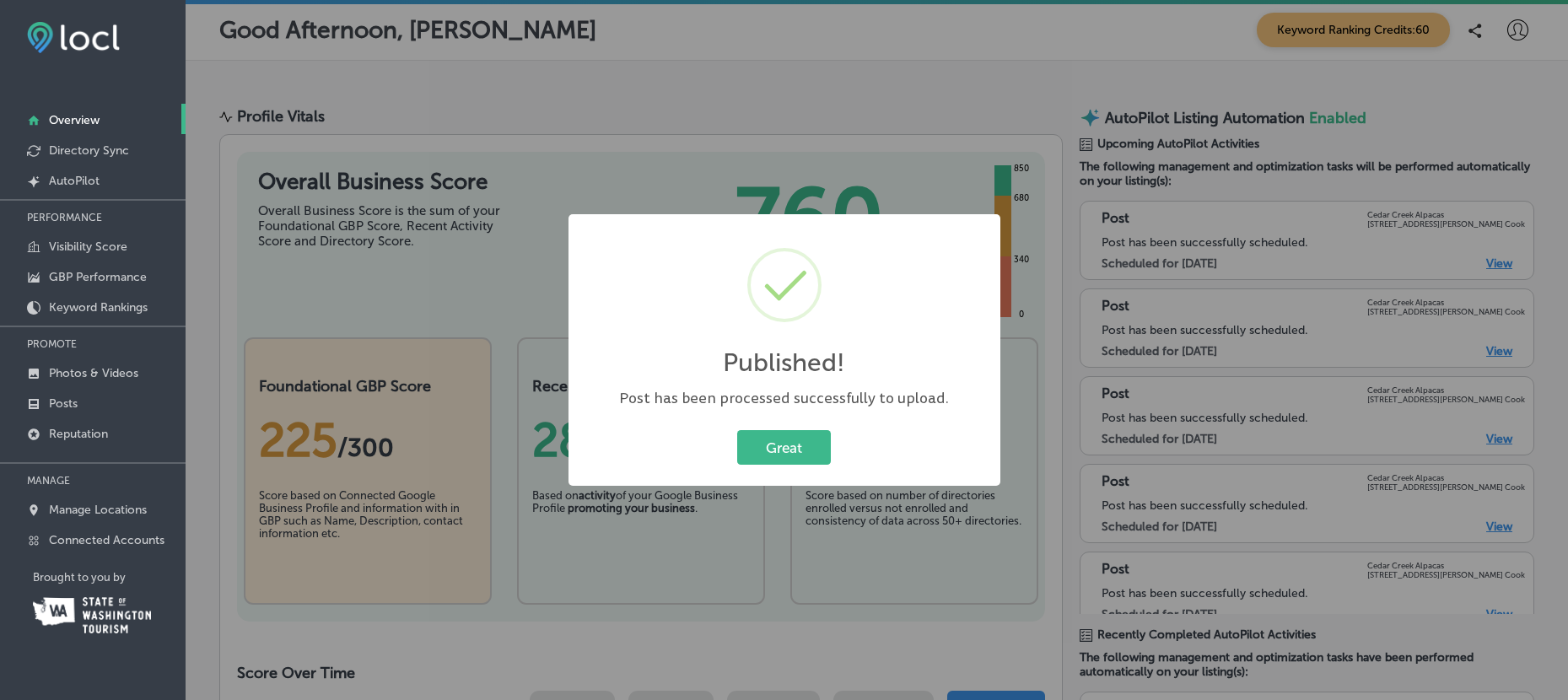
click at [919, 87] on div "Published! × Post has been processed successfully to upload. Great Cancel" at bounding box center [784, 350] width 1568 height 700
